Goal: Use online tool/utility: Use online tool/utility

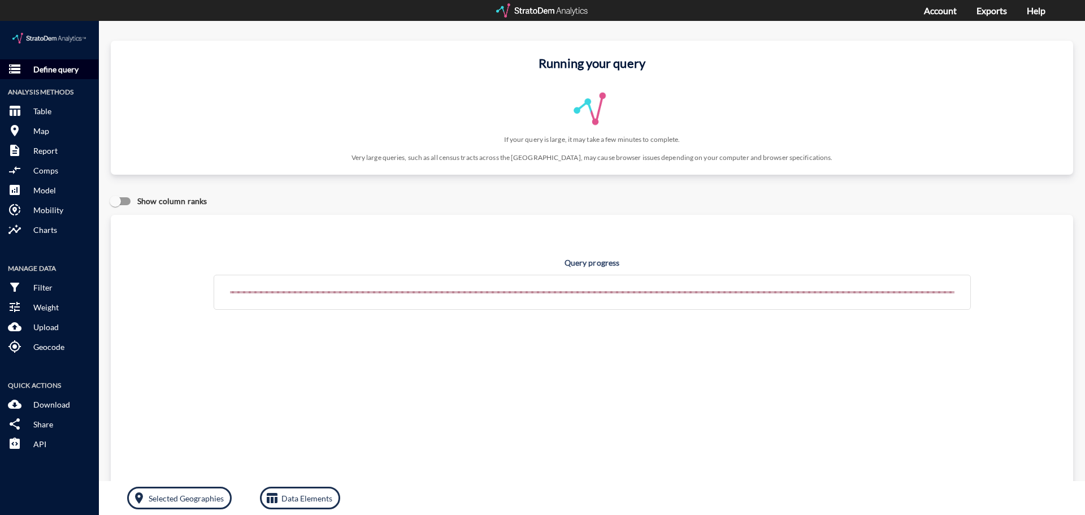
click p "Define query"
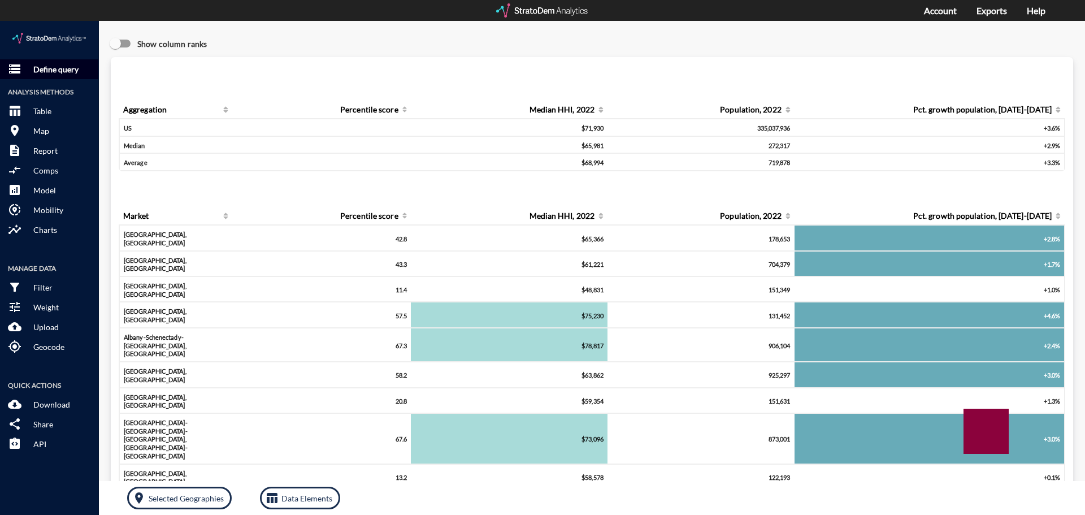
click p "Define query"
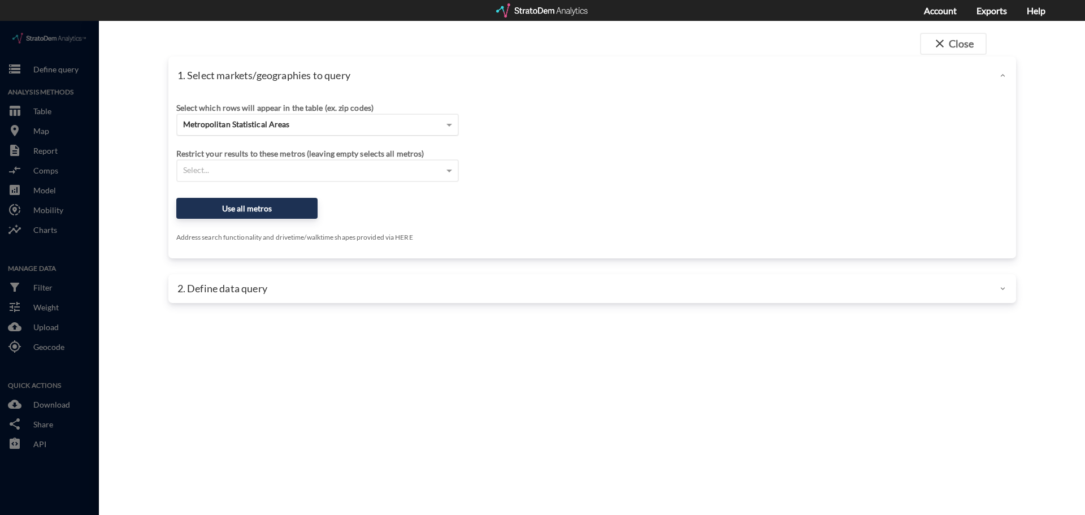
click span "Metropolitan Statistical Areas"
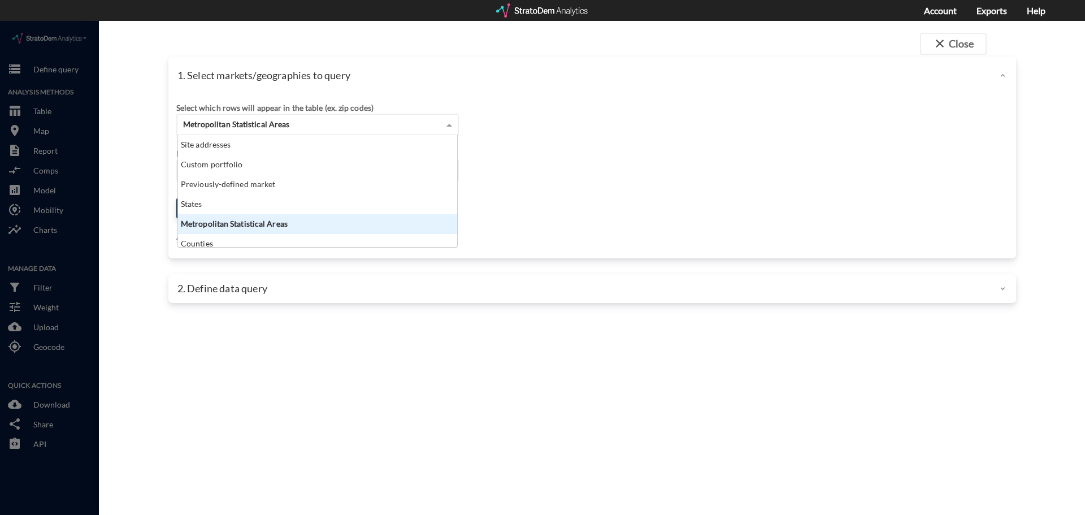
scroll to position [103, 272]
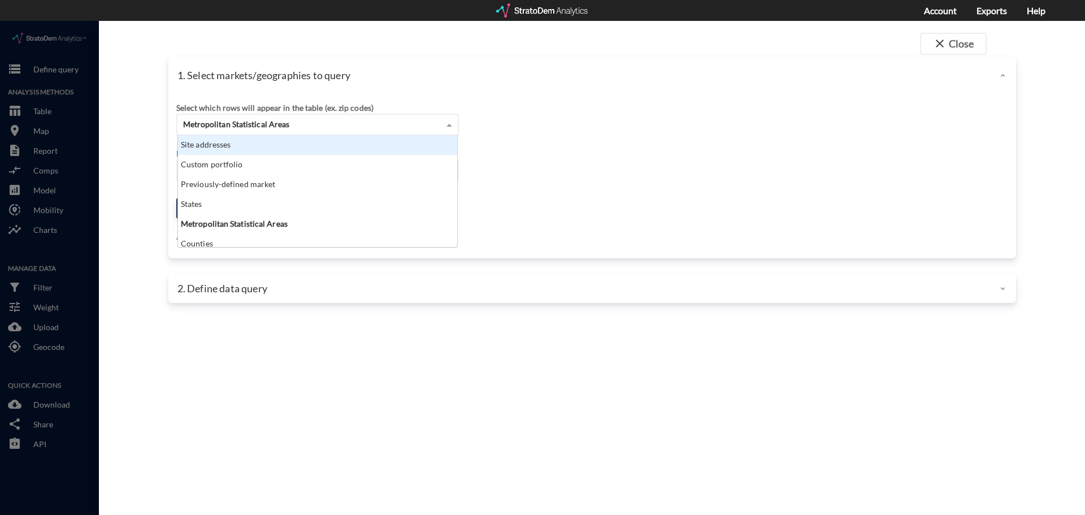
click div "Site addresses"
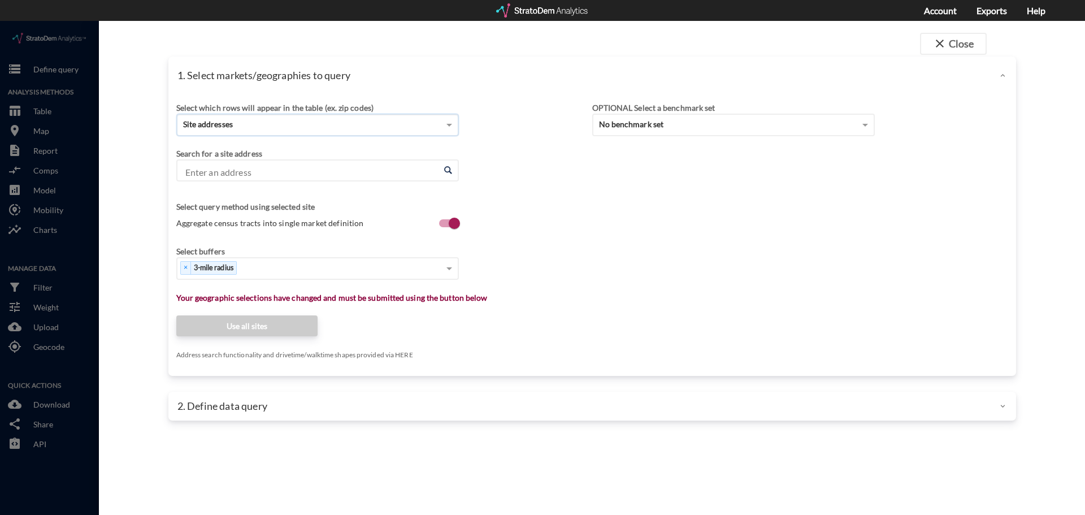
click input "Enter an address"
paste input "[STREET_ADDRESS][PERSON_NAME]"
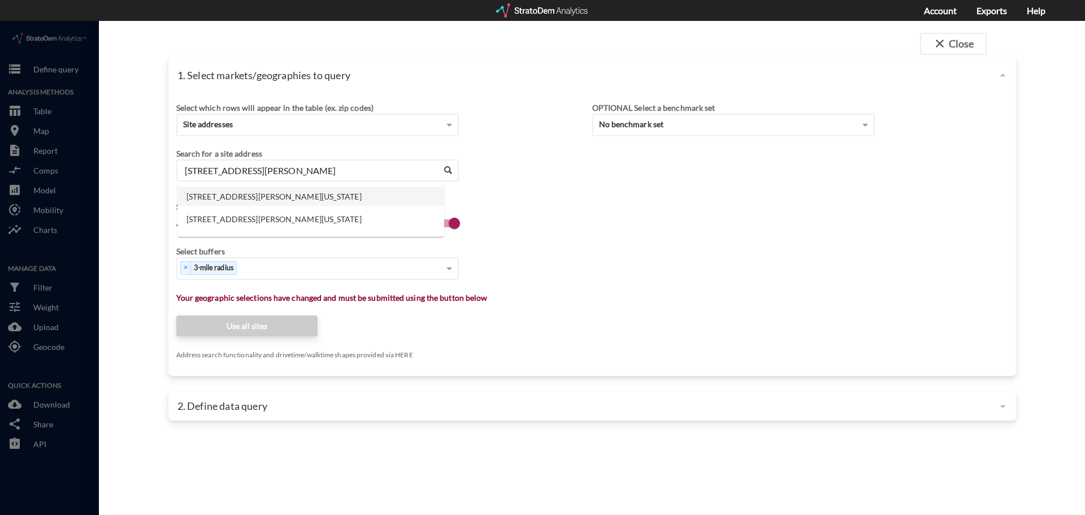
click li "[STREET_ADDRESS][PERSON_NAME][US_STATE]"
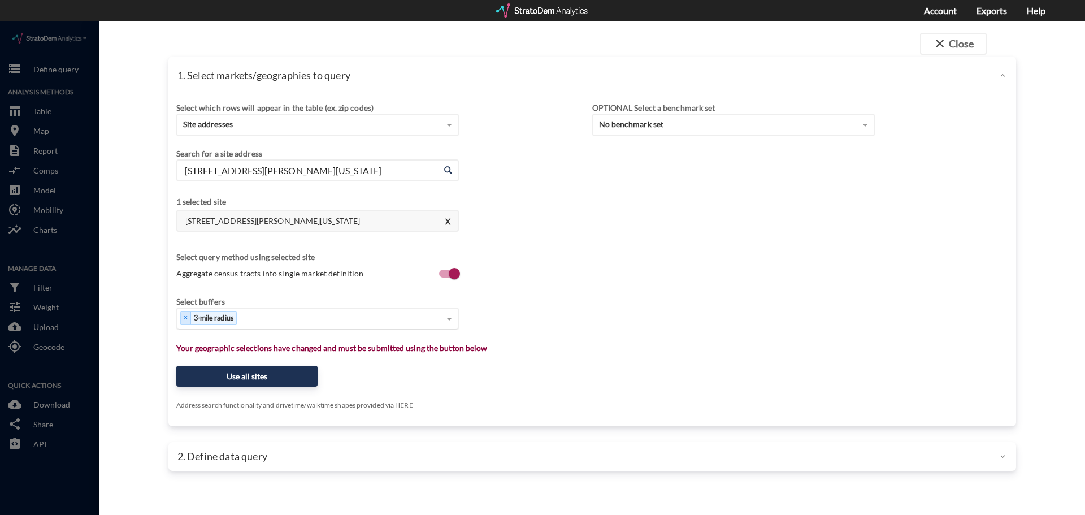
type input "[STREET_ADDRESS][PERSON_NAME][US_STATE]"
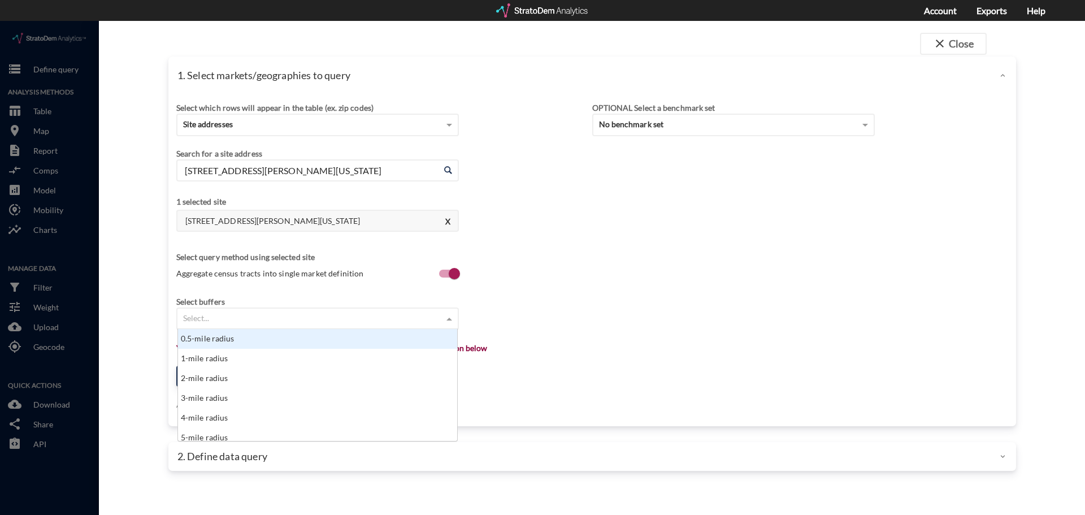
click div "Select..."
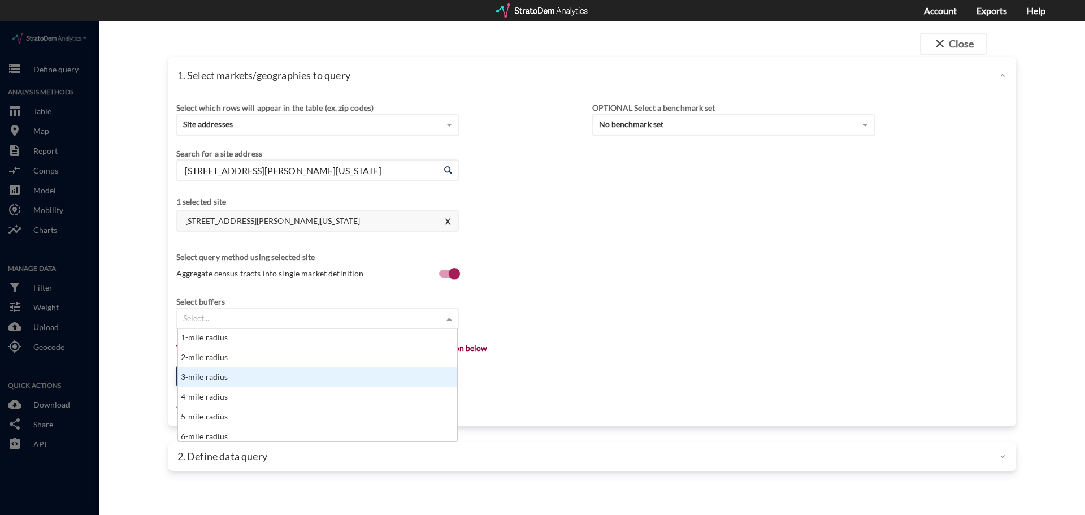
scroll to position [57, 0]
click div "5-mile radius"
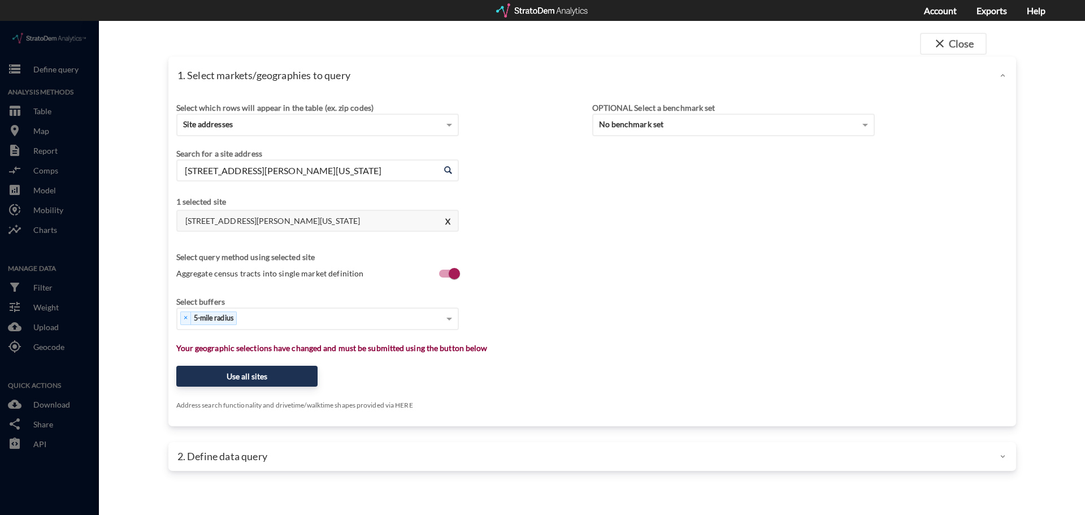
click div "Select buffers × 5-mile radius"
click button "Use all sites"
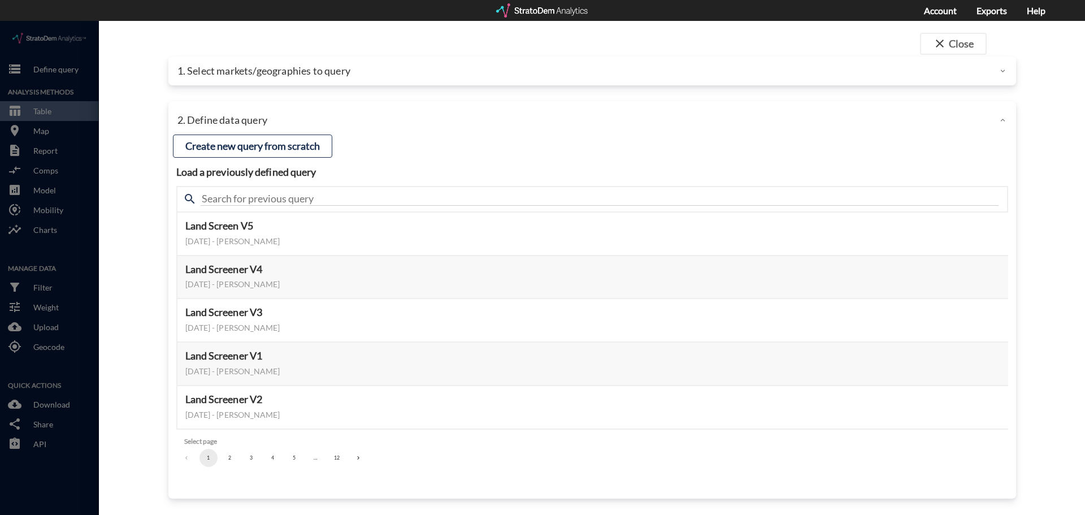
click button "2"
click button "3"
click button "2"
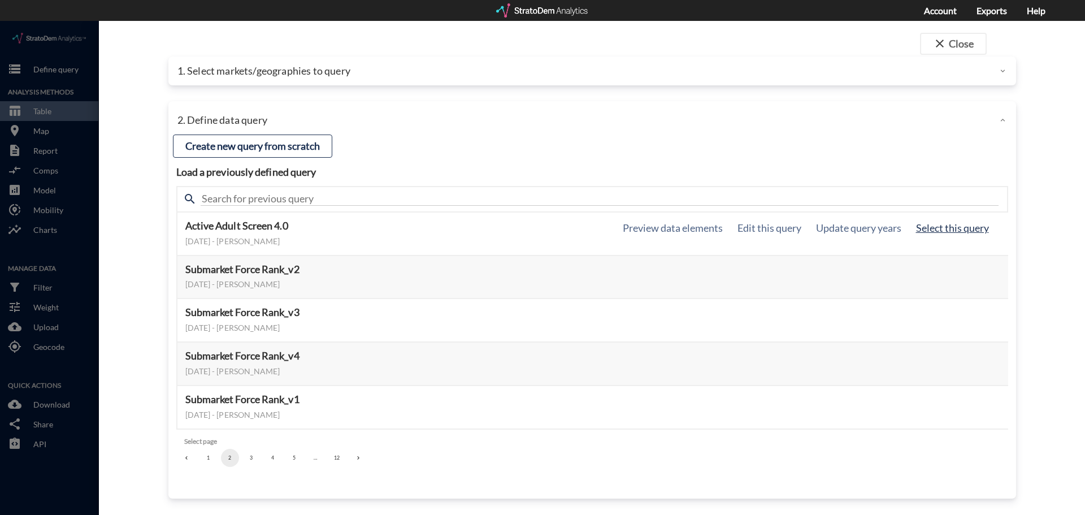
click button "Select this query"
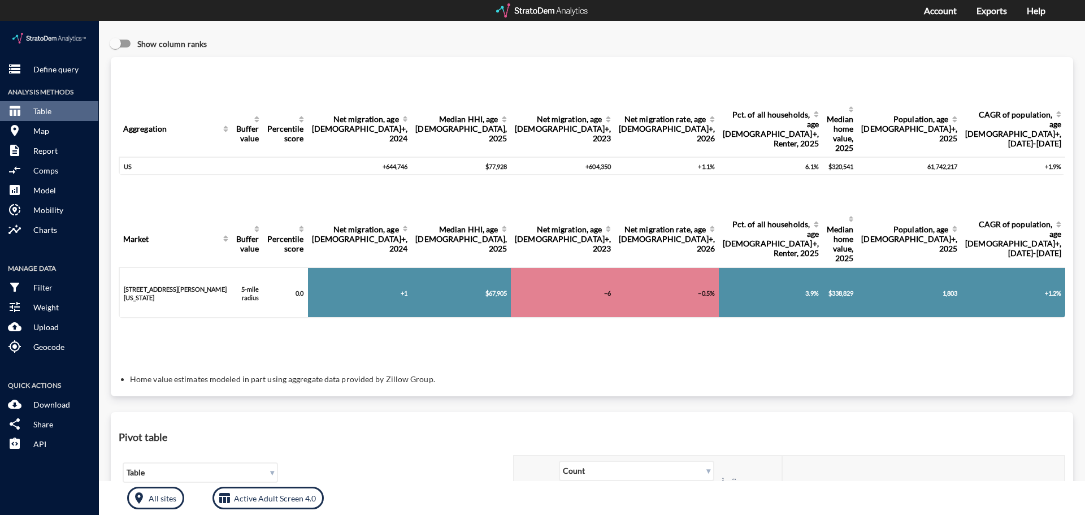
click div "Query progress Aggregation Buffer value Percentile score Net migration, age [DE…"
